Goal: Check status

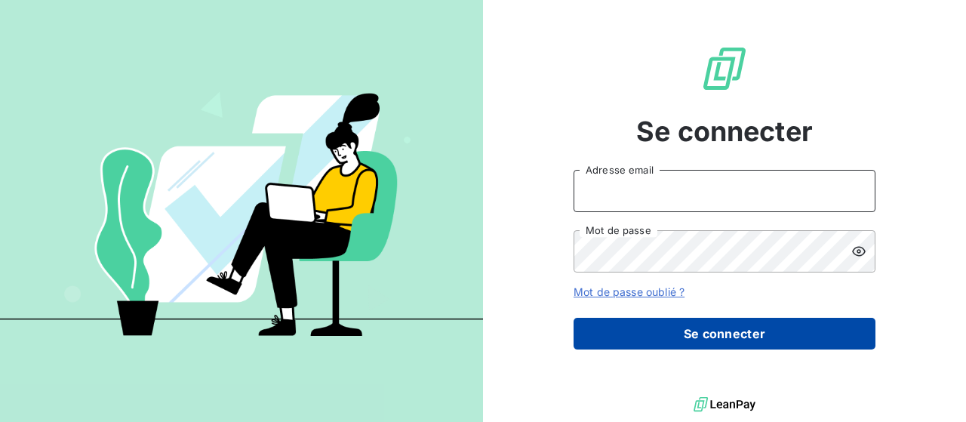
type input "[PERSON_NAME][EMAIL_ADDRESS][DOMAIN_NAME]"
click at [699, 327] on button "Se connecter" at bounding box center [724, 334] width 302 height 32
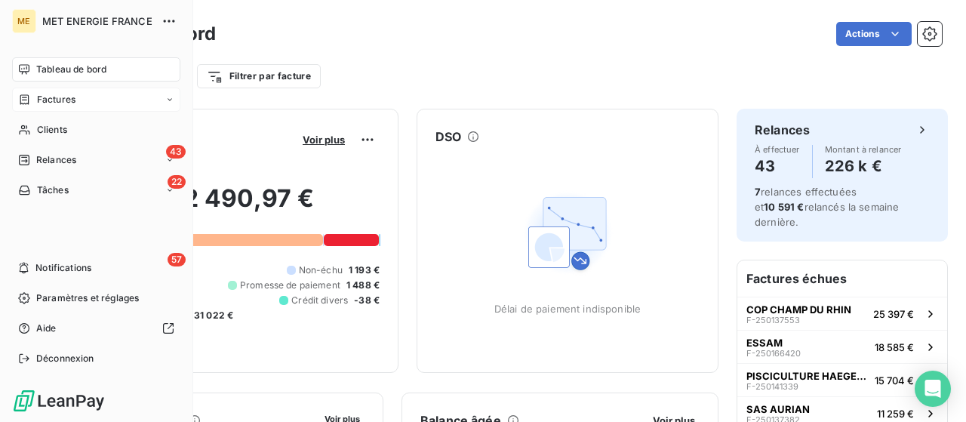
click at [48, 102] on span "Factures" at bounding box center [56, 100] width 38 height 14
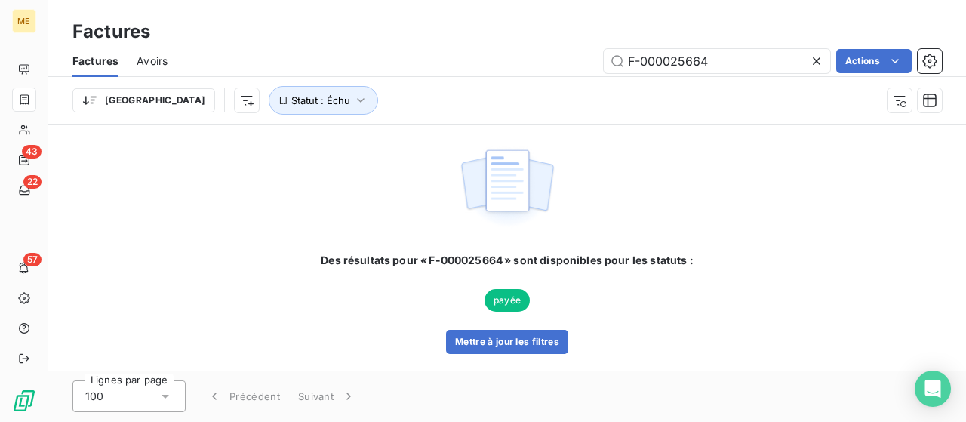
drag, startPoint x: 742, startPoint y: 55, endPoint x: 585, endPoint y: 55, distance: 156.2
click at [585, 55] on div "F-000025664 Actions" at bounding box center [564, 61] width 756 height 24
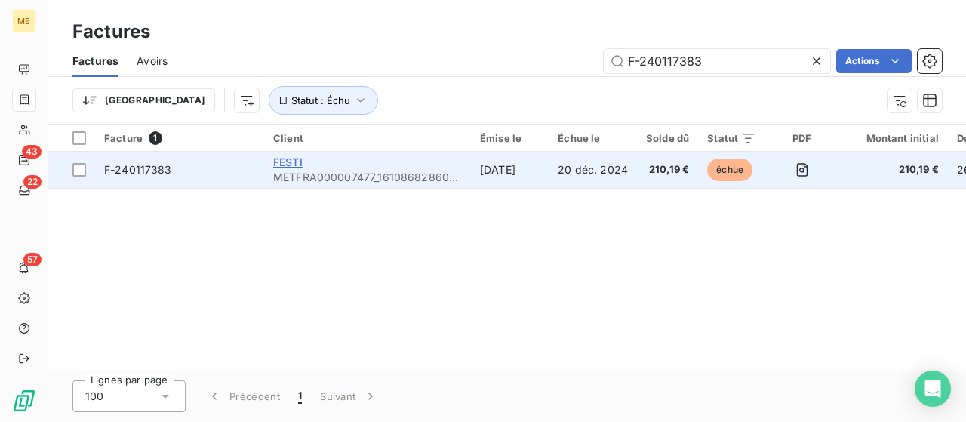
type input "F-240117383"
click at [290, 162] on span "FESTI" at bounding box center [287, 161] width 29 height 13
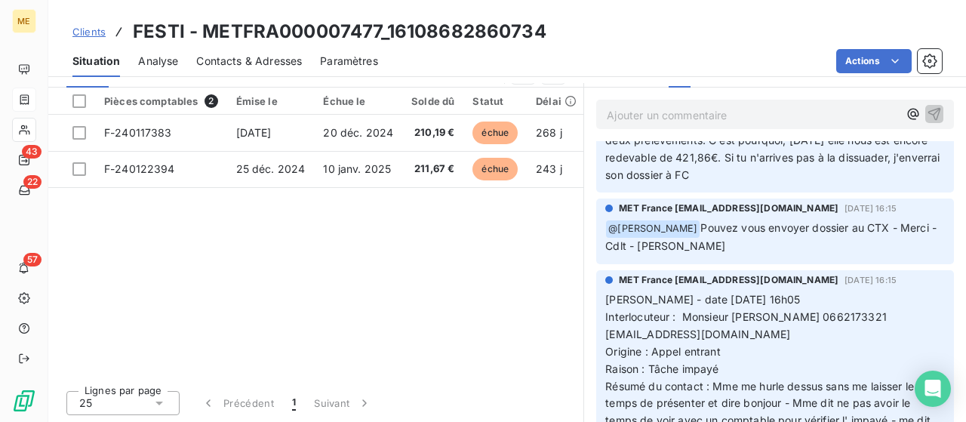
scroll to position [302, 0]
